Goal: Transaction & Acquisition: Subscribe to service/newsletter

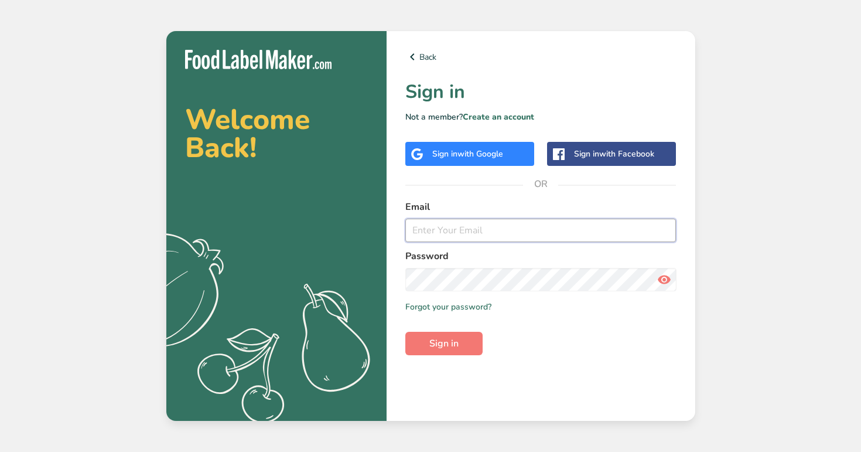
click at [513, 226] on input "email" at bounding box center [540, 230] width 271 height 23
paste input "testii@test.com"
type input "testii@test.com"
click at [405, 332] on button "Sign in" at bounding box center [443, 343] width 77 height 23
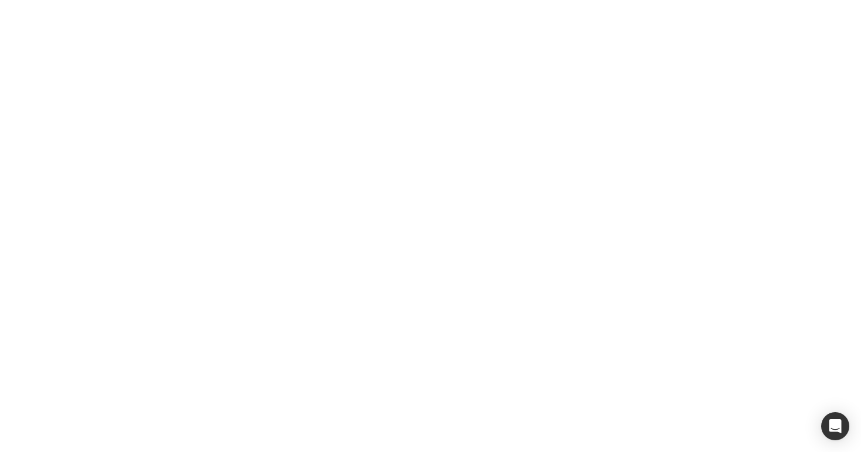
click at [453, 350] on button "Sign in" at bounding box center [443, 343] width 77 height 23
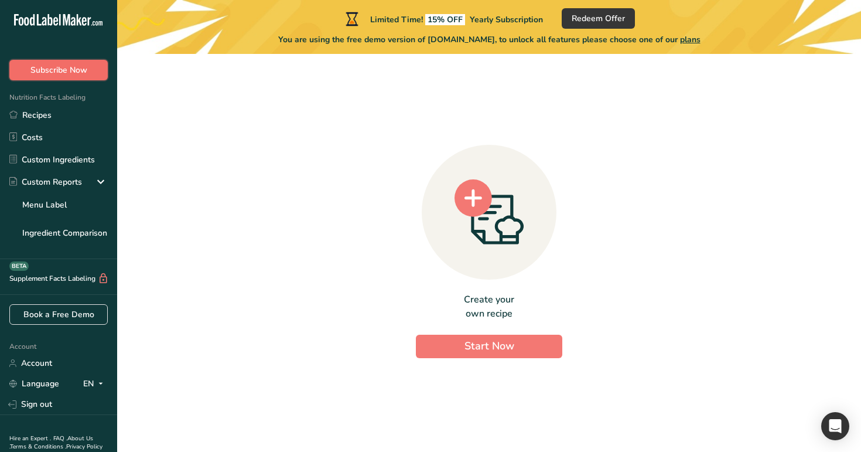
click at [64, 62] on button "Subscribe Now" at bounding box center [58, 70] width 98 height 21
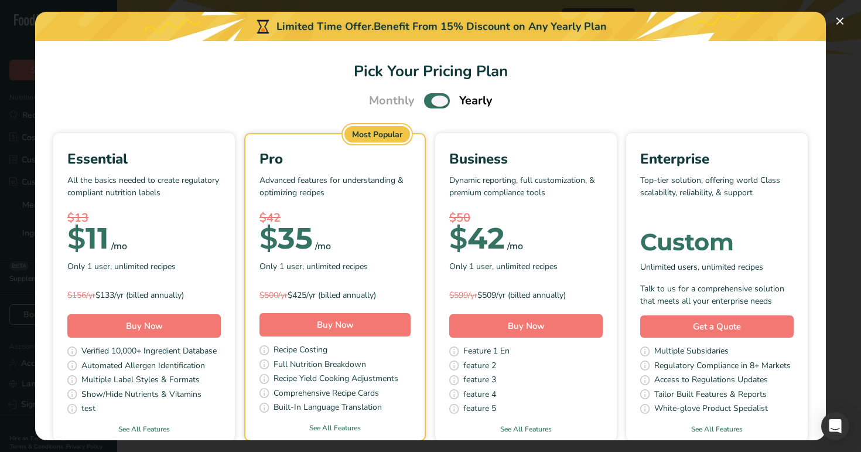
click at [433, 103] on span "Pick Your Pricing Plan Modal" at bounding box center [437, 100] width 26 height 15
click at [432, 103] on input "Pick Your Pricing Plan Modal" at bounding box center [428, 101] width 8 height 8
checkbox input "false"
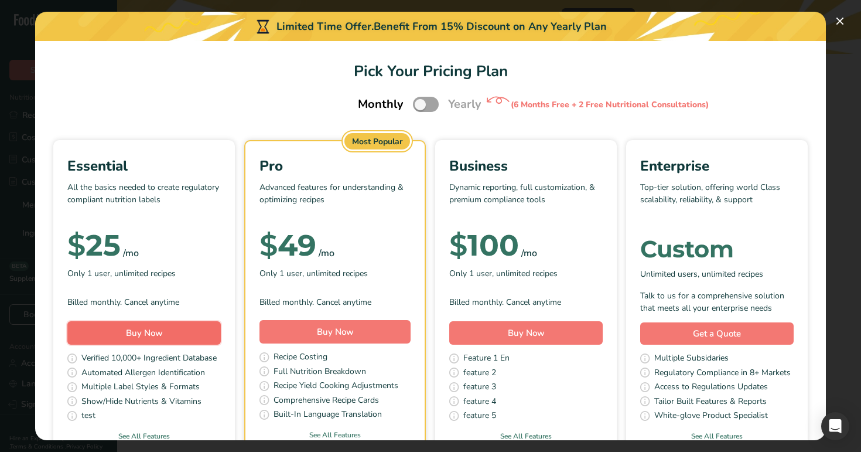
click at [166, 327] on button "Buy Now" at bounding box center [143, 332] width 153 height 23
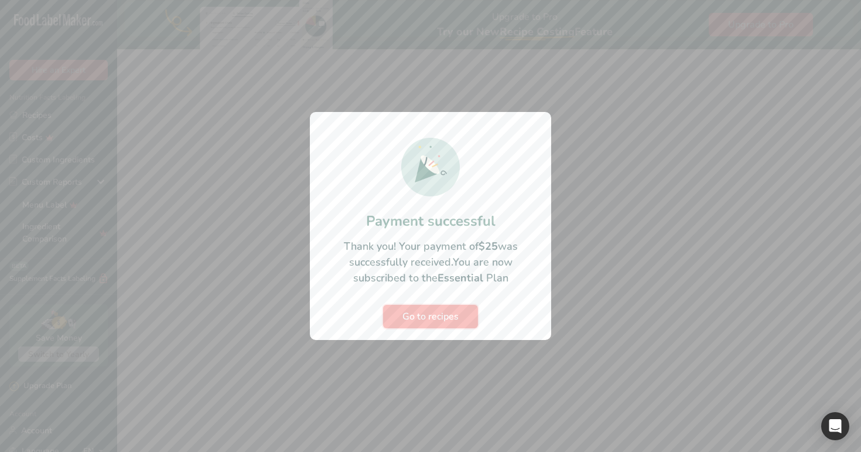
click at [426, 305] on button "Go to recipes" at bounding box center [430, 316] width 95 height 23
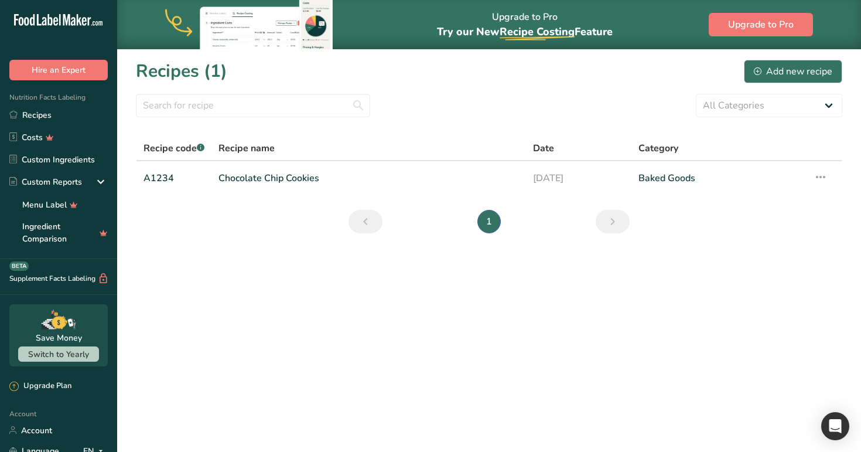
click at [454, 308] on main "Upgrade to Pro Try our New Recipe Costing .a-29{fill:none;stroke-linecap:round;…" at bounding box center [430, 226] width 861 height 452
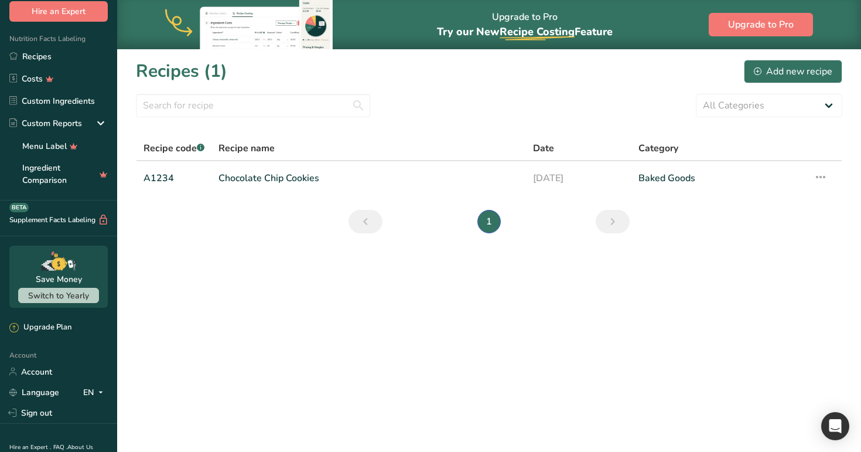
scroll to position [70, 0]
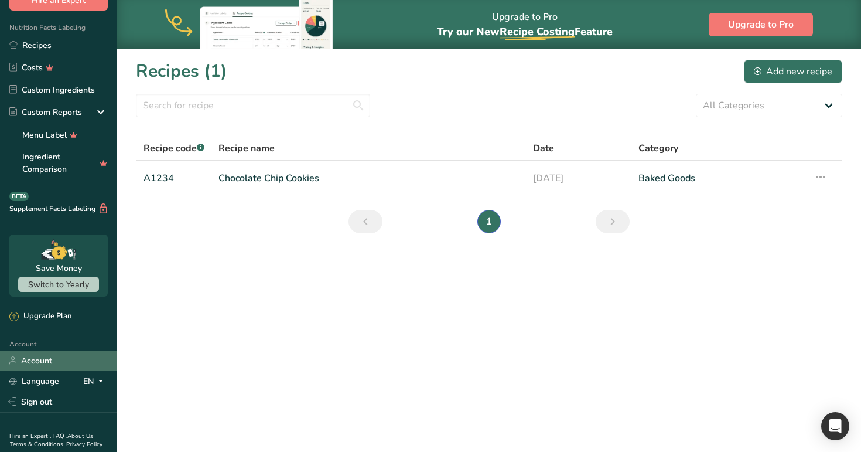
click at [72, 358] on link "Account" at bounding box center [58, 360] width 117 height 21
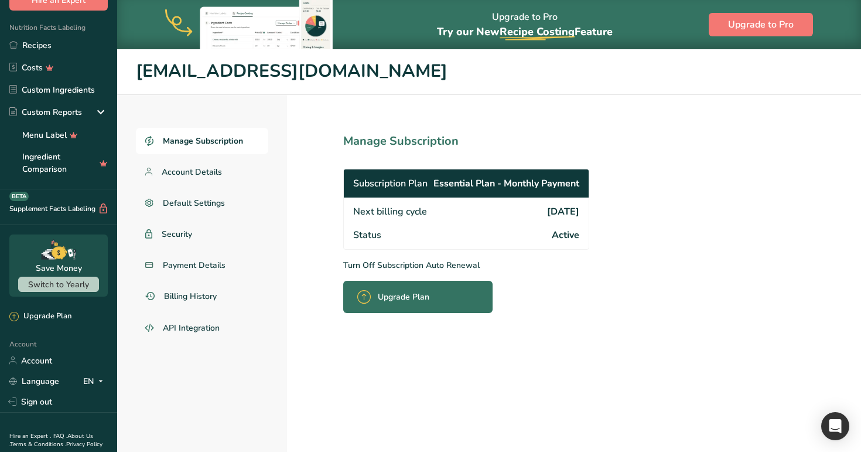
click at [408, 271] on section "Manage Subscription Subscription Plan Essential Plan - Monthly Payment Next bil…" at bounding box center [492, 297] width 410 height 405
click at [423, 257] on section "Manage Subscription Subscription Plan Essential Plan - Monthly Payment Next bil…" at bounding box center [492, 297] width 410 height 405
click at [426, 263] on p "Turn Off Subscription Auto Renewal" at bounding box center [492, 265] width 298 height 12
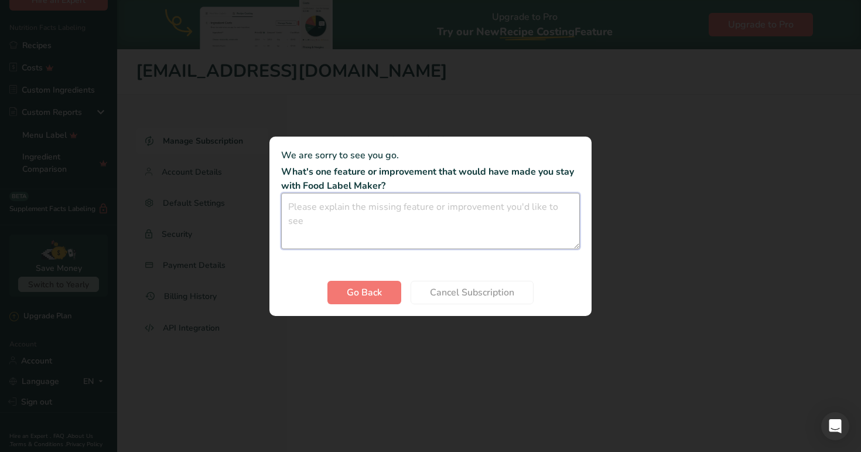
click at [354, 215] on textarea "Cancel subscription modal" at bounding box center [430, 221] width 299 height 56
type textarea "m"
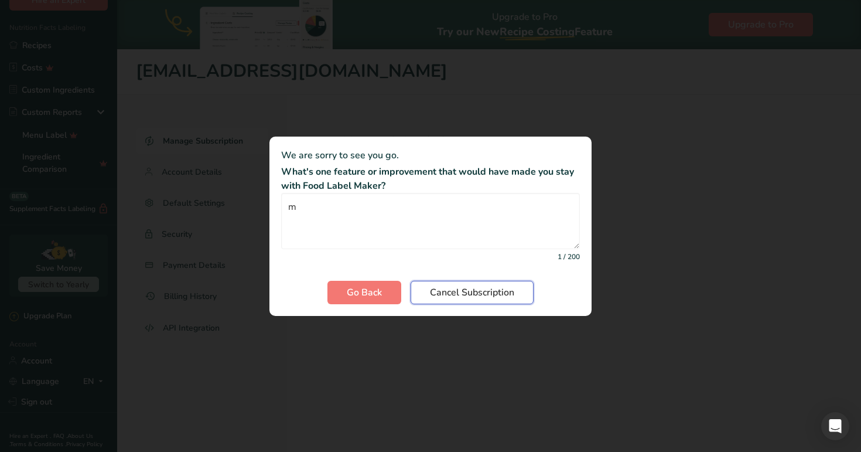
click at [458, 295] on span "Cancel Subscription" at bounding box center [472, 292] width 84 height 14
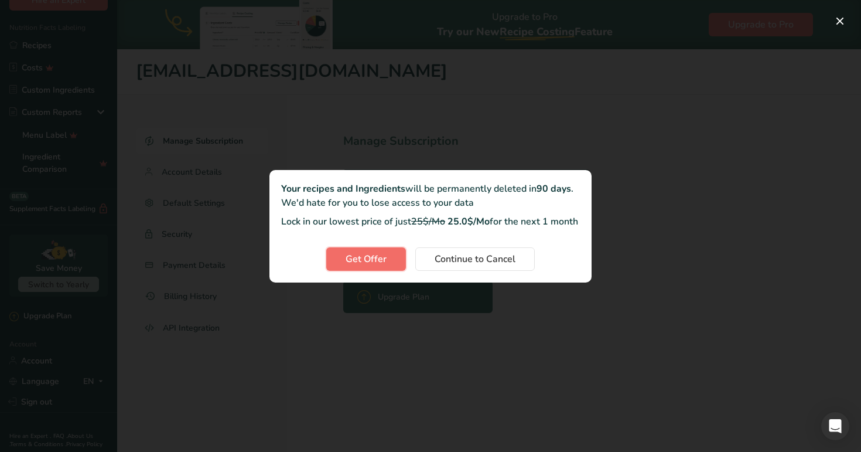
click at [373, 271] on button "Get Offer" at bounding box center [366, 258] width 80 height 23
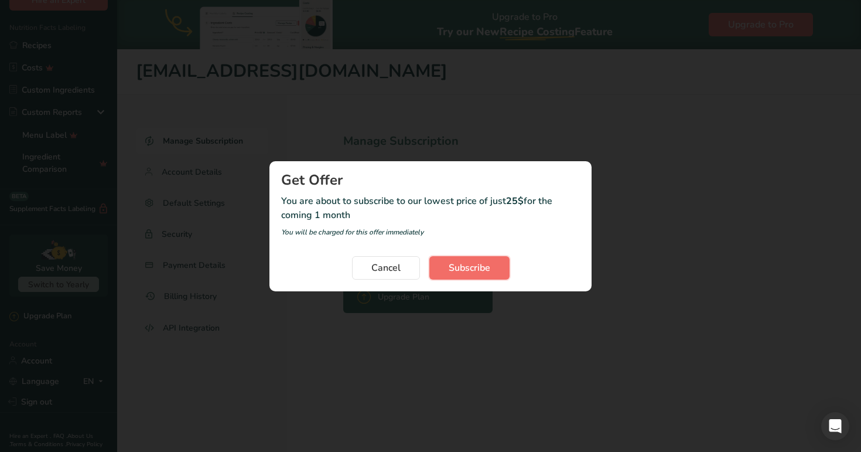
click at [491, 274] on button "Subscribe" at bounding box center [469, 267] width 80 height 23
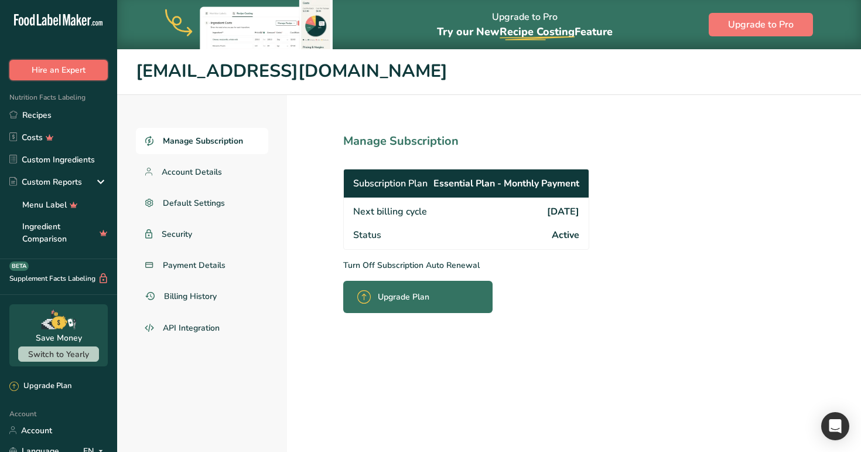
click at [75, 69] on button "Hire an Expert" at bounding box center [58, 70] width 98 height 21
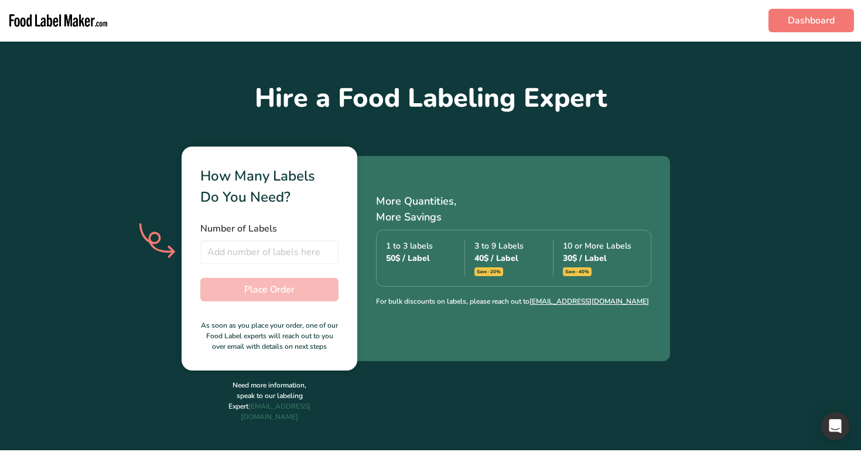
scroll to position [289, 0]
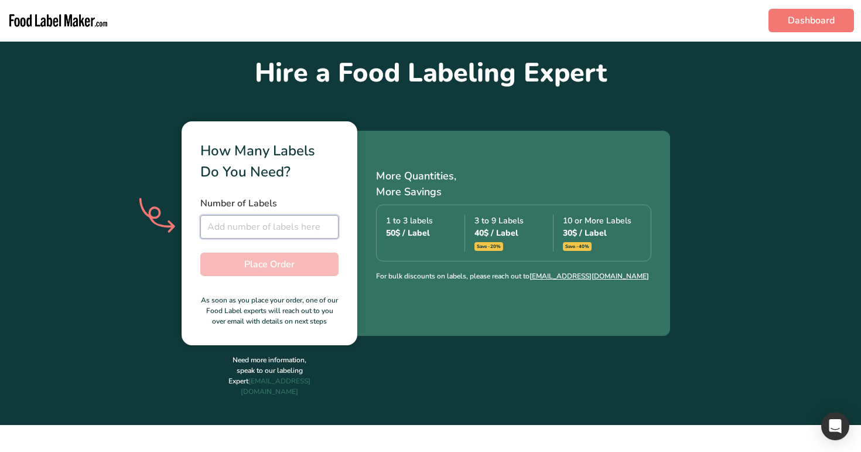
click at [293, 236] on input "number" at bounding box center [269, 226] width 138 height 23
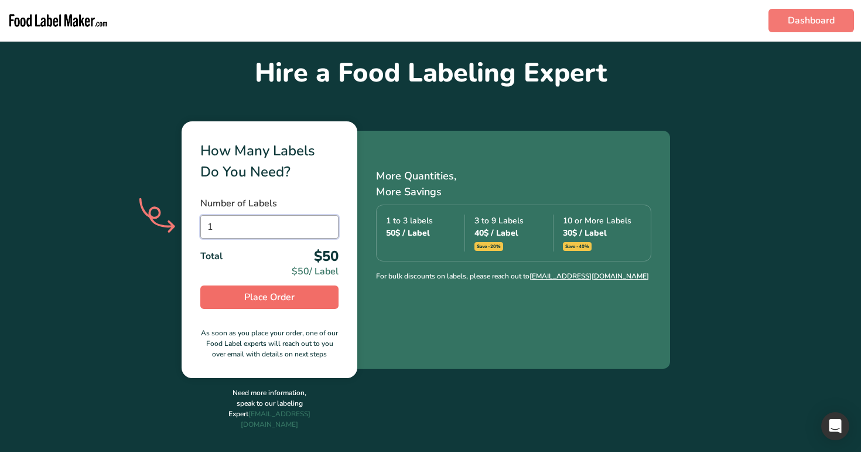
type input "1"
click at [288, 296] on span "Place Order" at bounding box center [269, 297] width 50 height 14
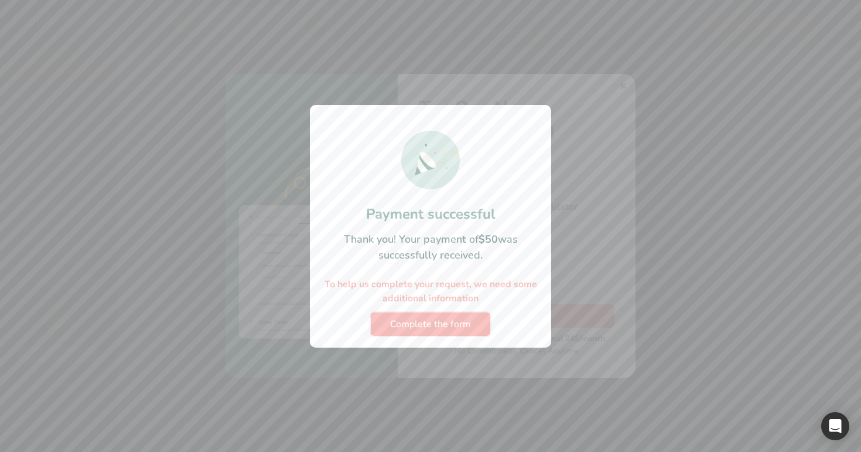
click at [459, 322] on span "Complete the form" at bounding box center [430, 324] width 81 height 14
